Goal: Information Seeking & Learning: Learn about a topic

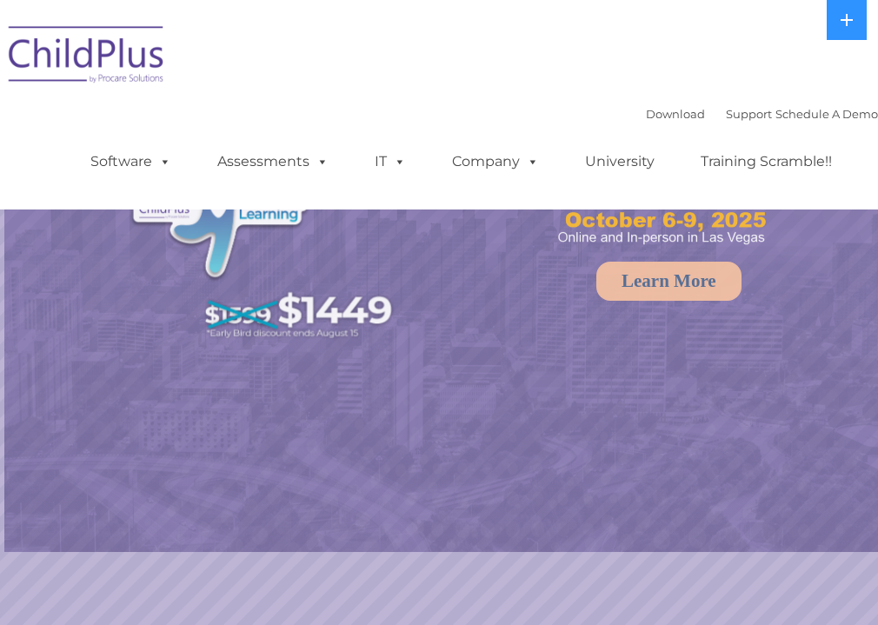
select select "MEDIUM"
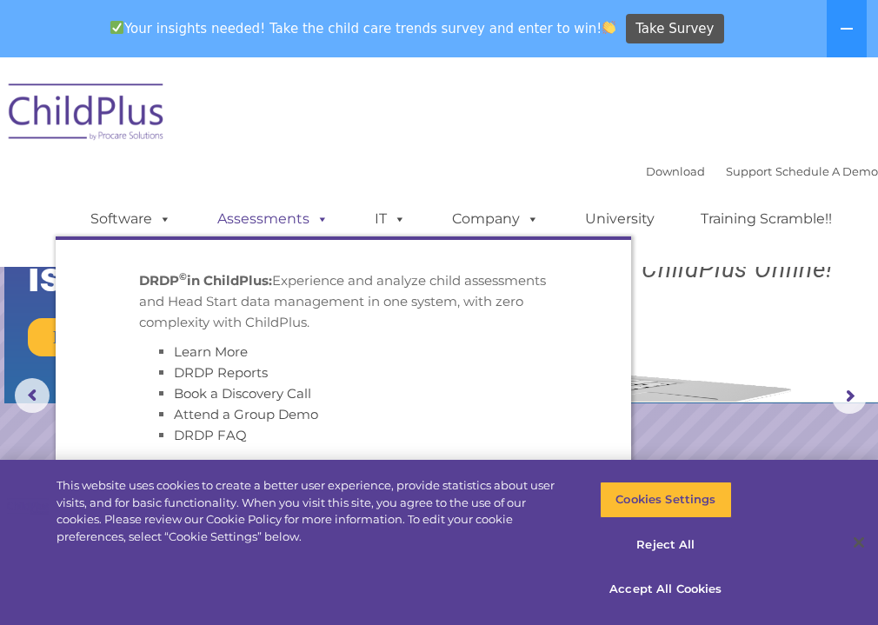
click at [249, 217] on link "Assessments" at bounding box center [273, 219] width 146 height 35
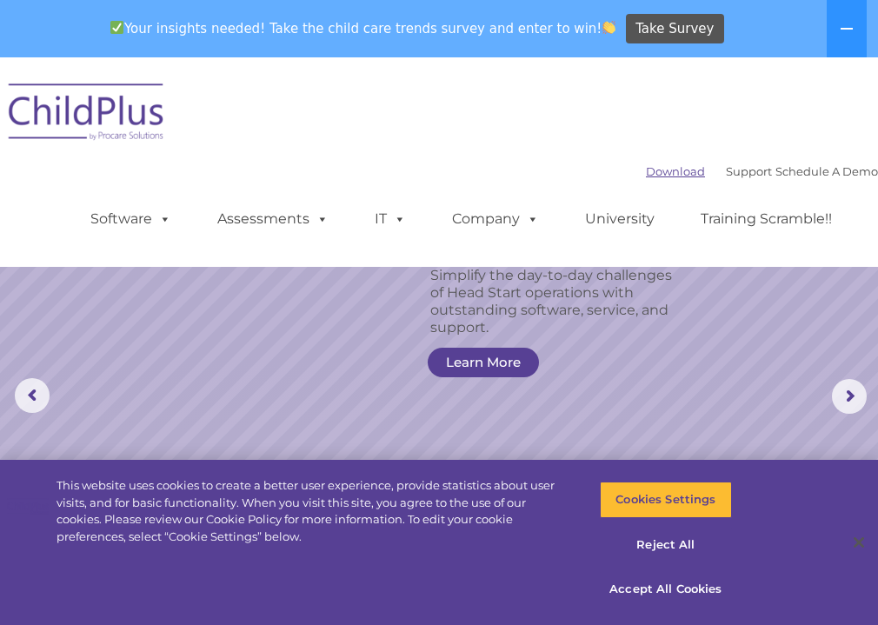
click at [646, 173] on link "Download" at bounding box center [675, 171] width 59 height 14
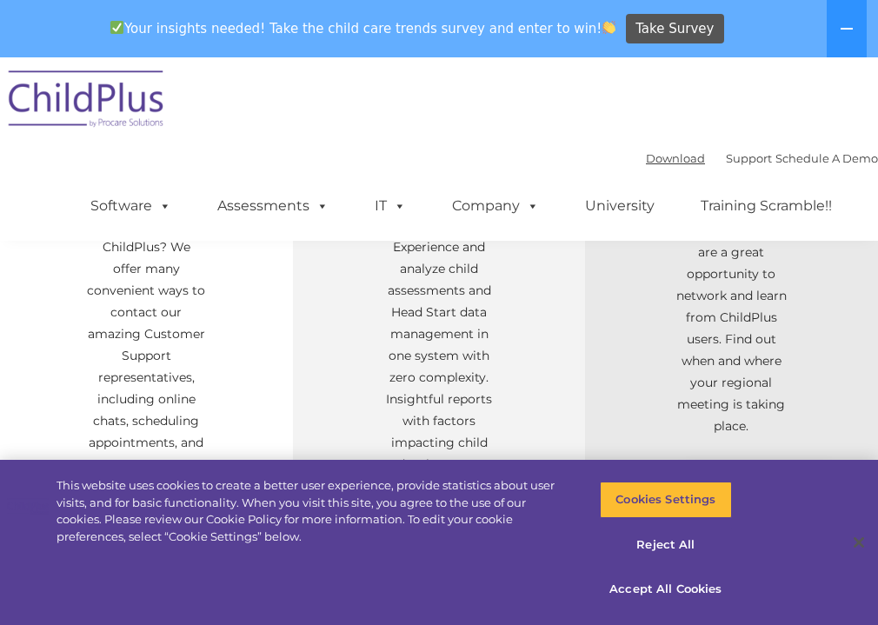
scroll to position [743, 0]
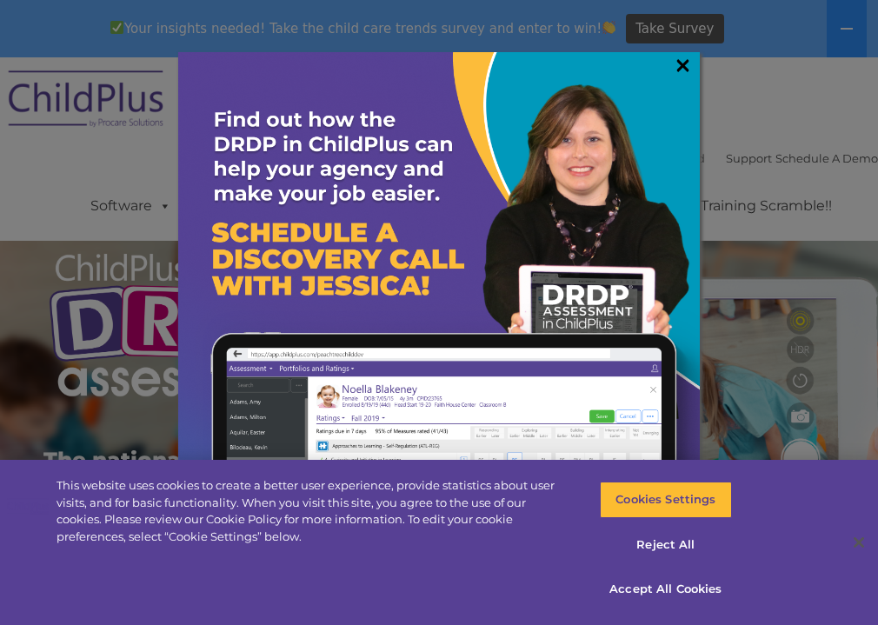
click at [678, 74] on link "×" at bounding box center [683, 65] width 20 height 17
